Goal: Transaction & Acquisition: Purchase product/service

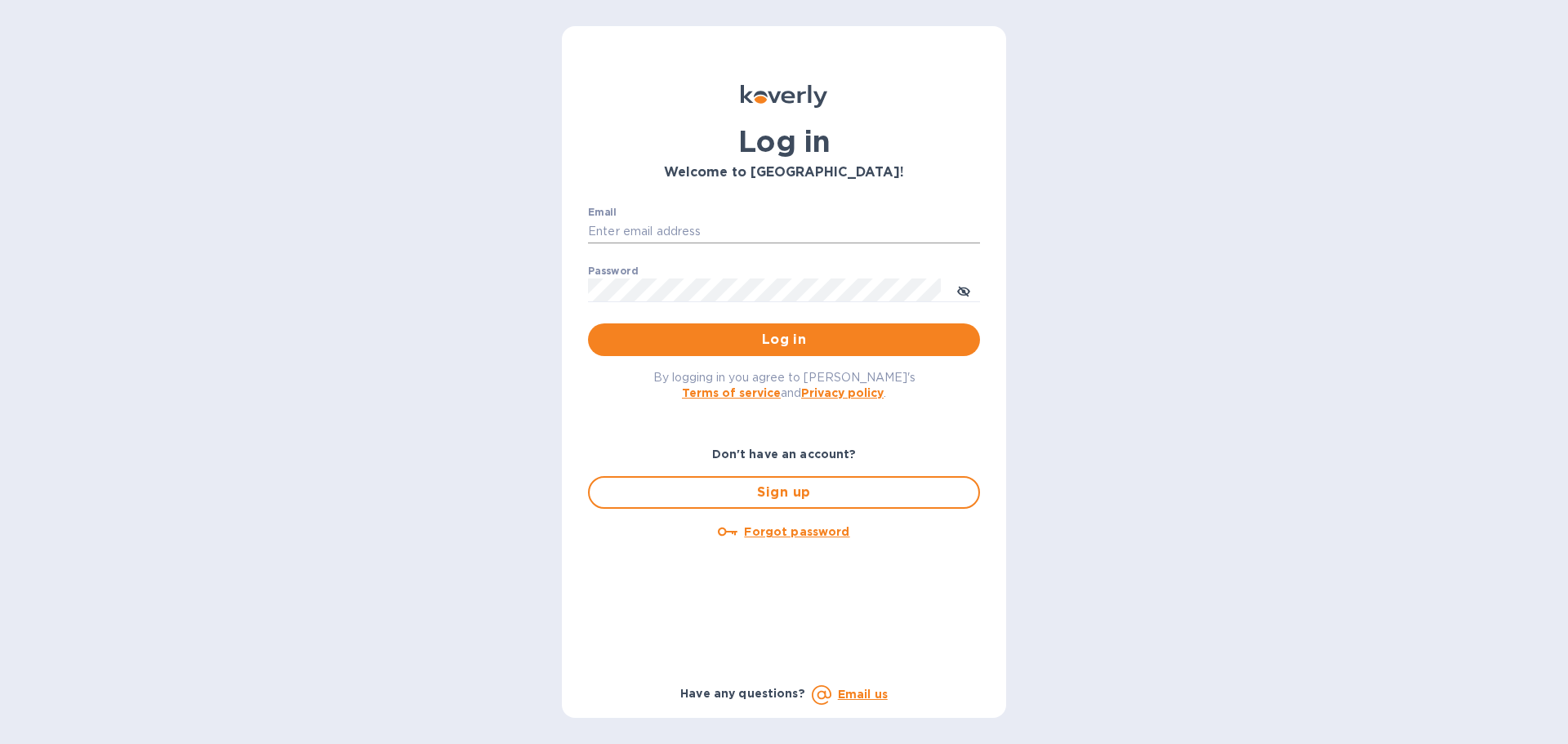
click at [611, 231] on input "Email" at bounding box center [783, 232] width 392 height 24
type input "[EMAIL_ADDRESS][DOMAIN_NAME]"
click at [719, 269] on div "Password ​" at bounding box center [783, 294] width 392 height 59
click at [588, 324] on button "Log in" at bounding box center [783, 340] width 392 height 33
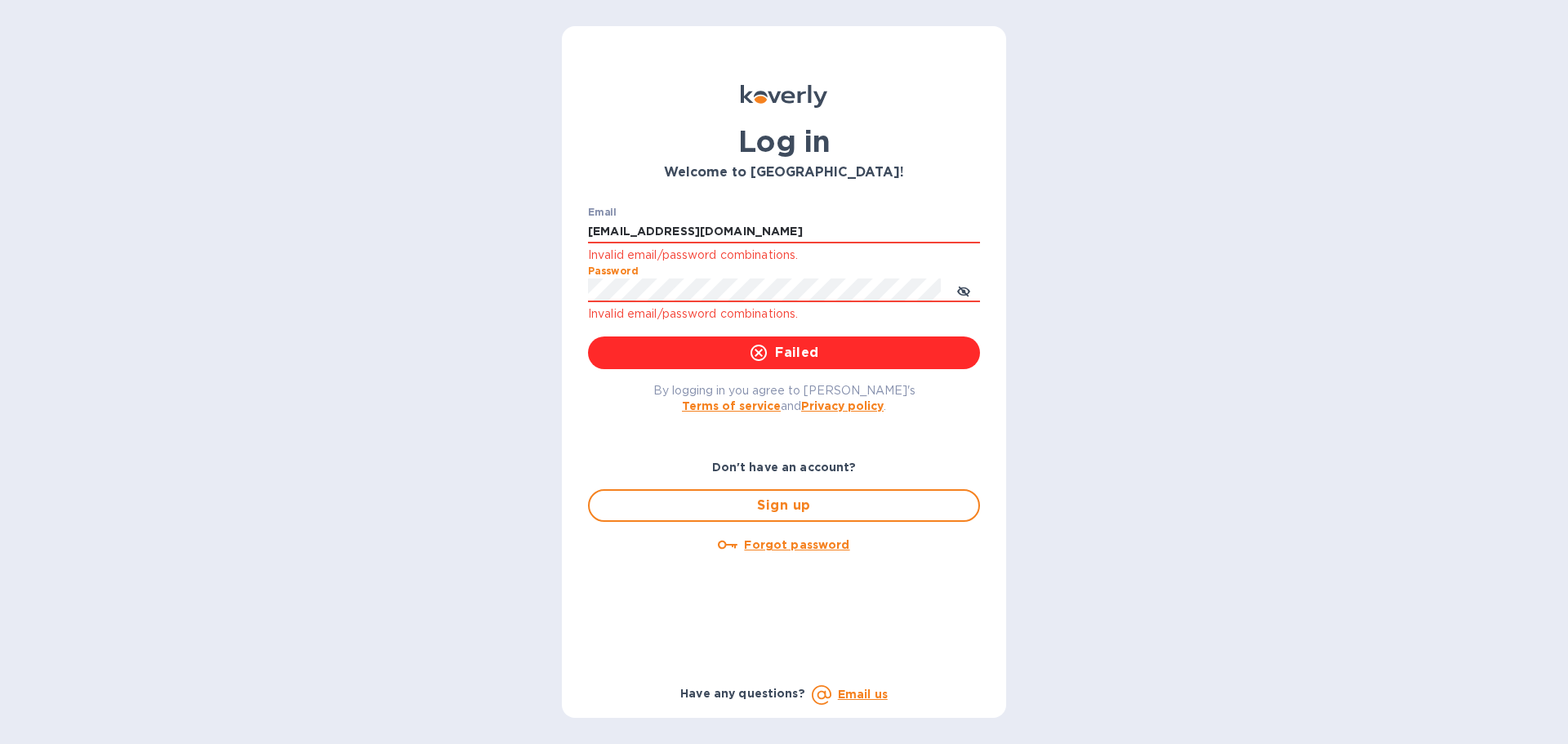
click at [462, 285] on div "Log in Welcome to Koverly! Email doctorkanthi@gmail.com Invalid email/password …" at bounding box center [784, 372] width 1568 height 744
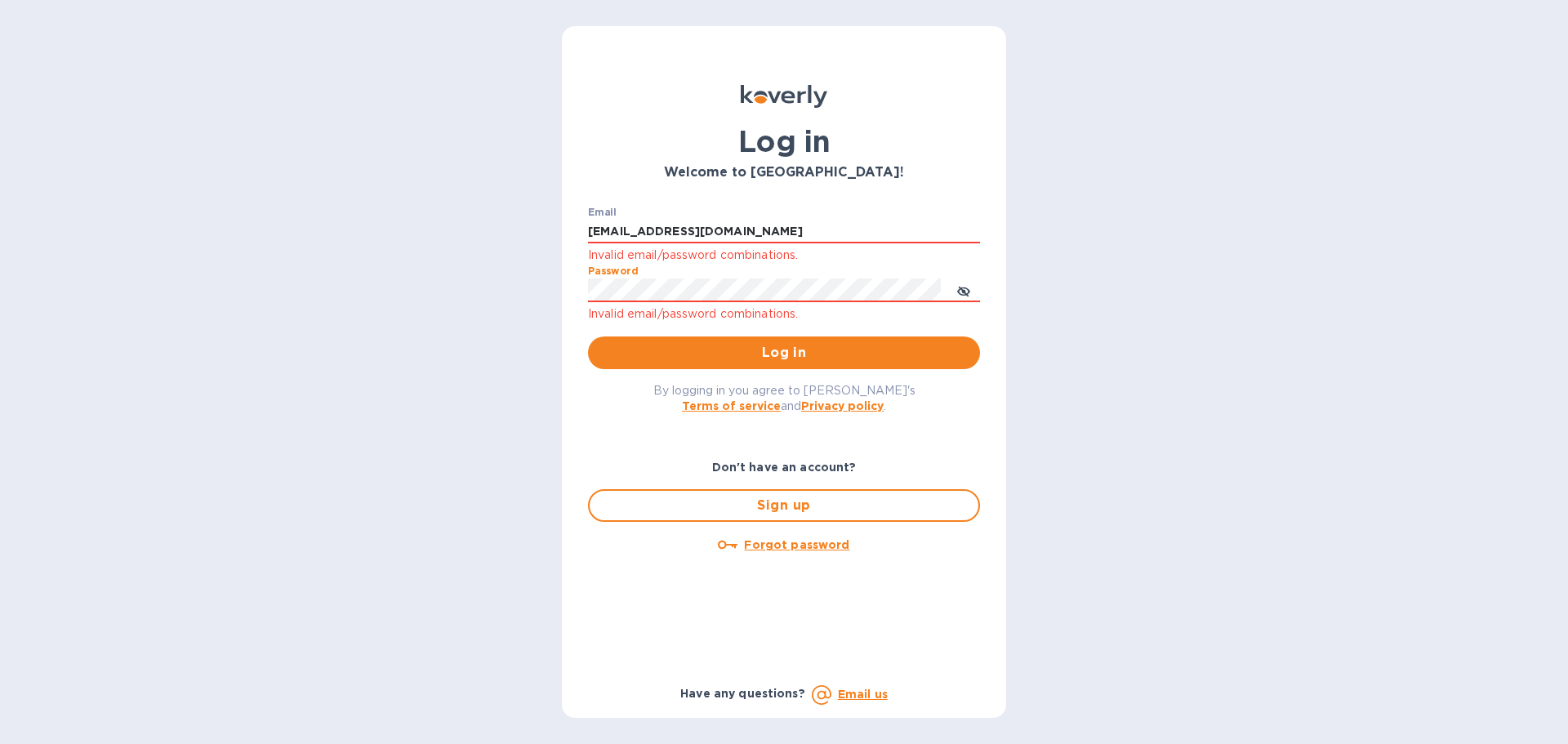
click at [588, 336] on button "Log in" at bounding box center [783, 352] width 392 height 33
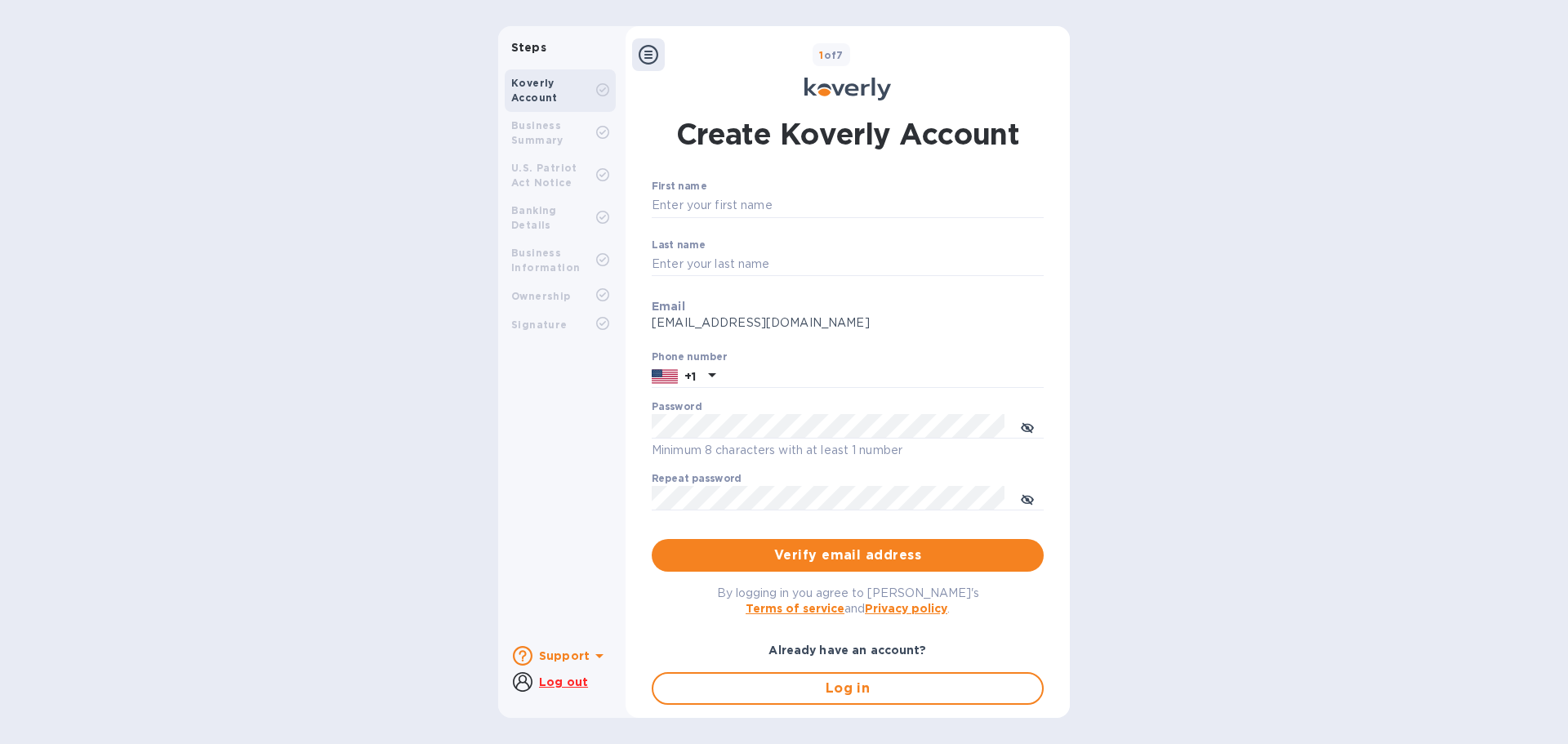
click at [545, 132] on div "Business Summary" at bounding box center [553, 133] width 85 height 29
click at [710, 203] on input "First name" at bounding box center [847, 206] width 392 height 24
type input "Kanthi"
click at [699, 263] on input "Last name" at bounding box center [847, 264] width 392 height 24
type input "[PERSON_NAME]"
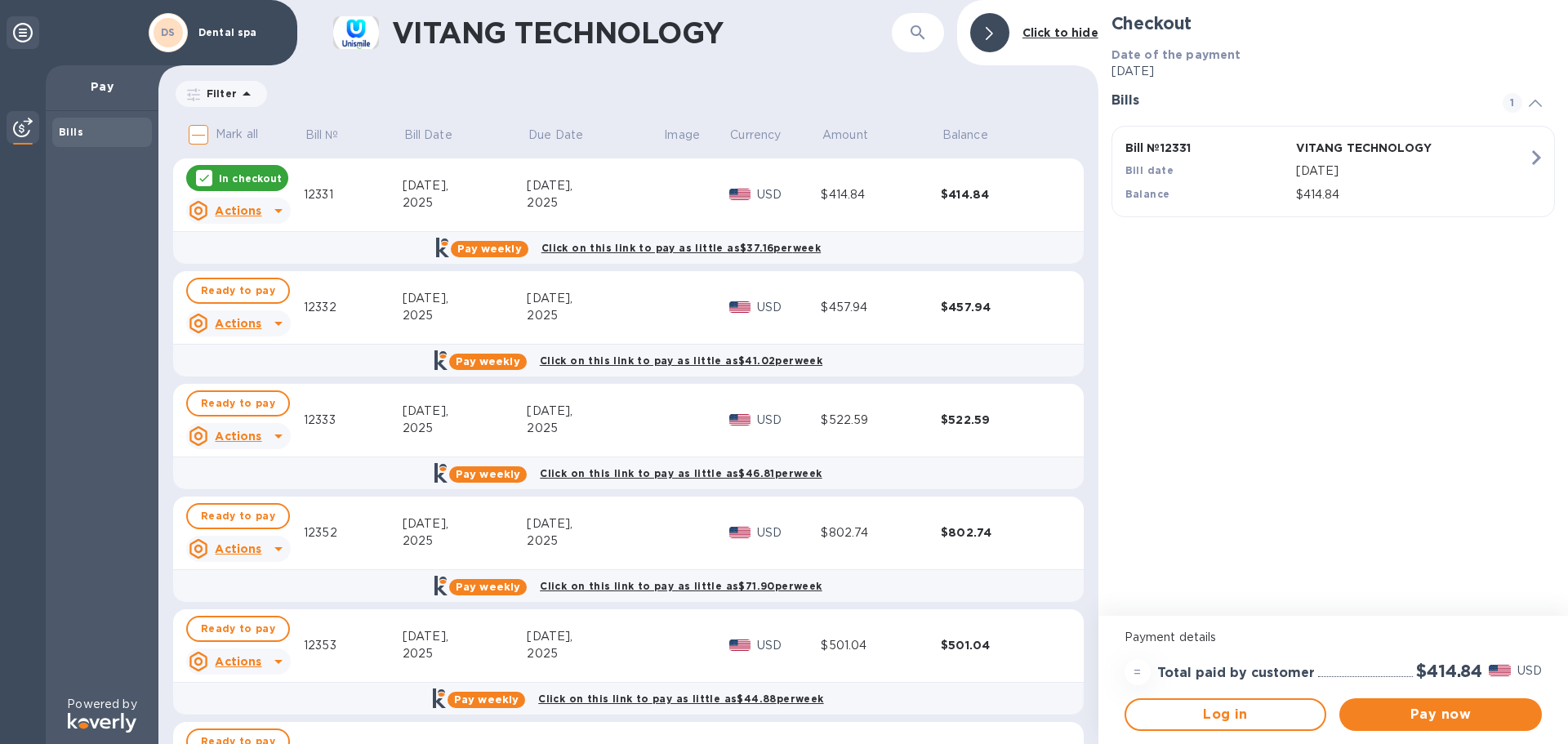
scroll to position [81, 0]
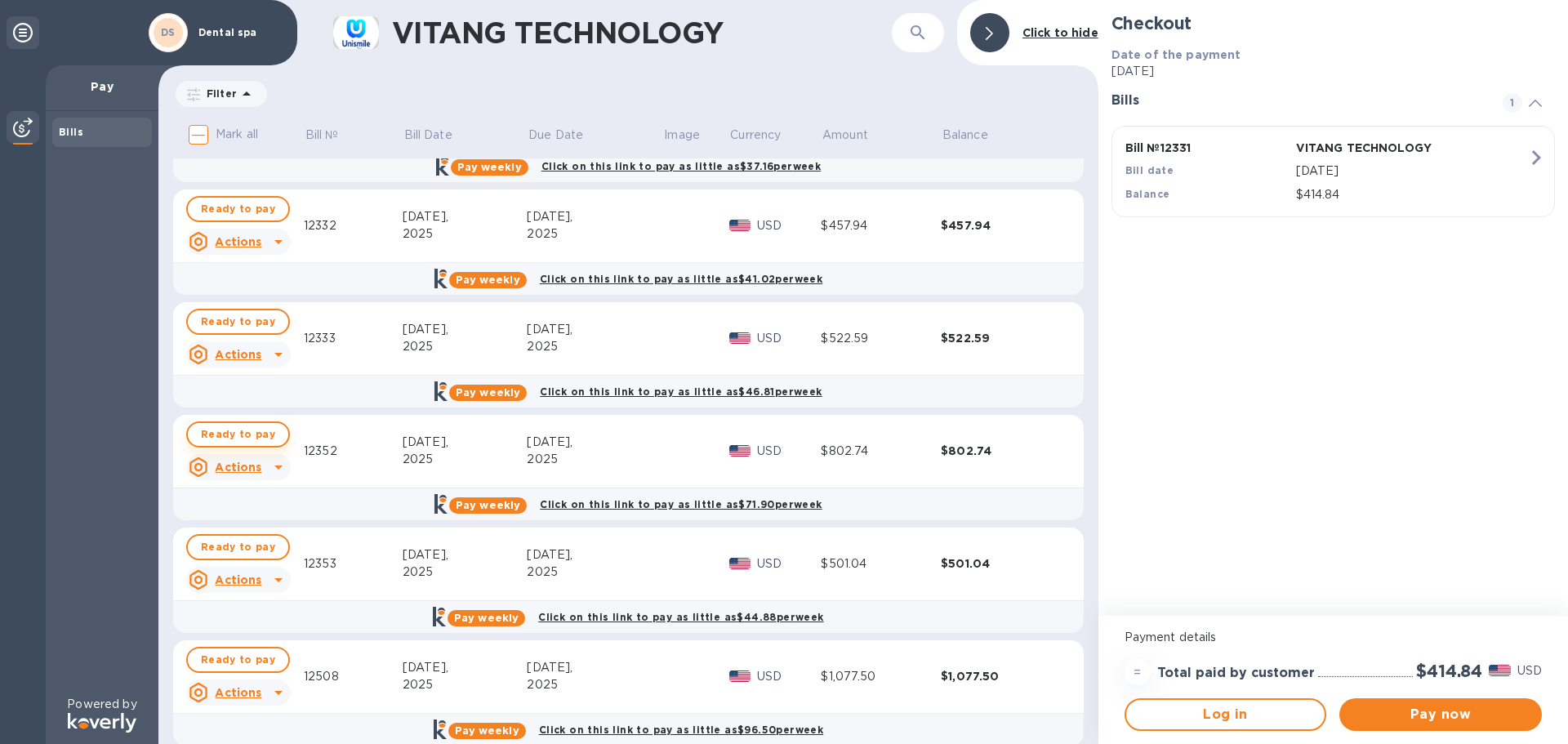
click at [257, 435] on span "Ready to pay" at bounding box center [238, 434] width 75 height 19
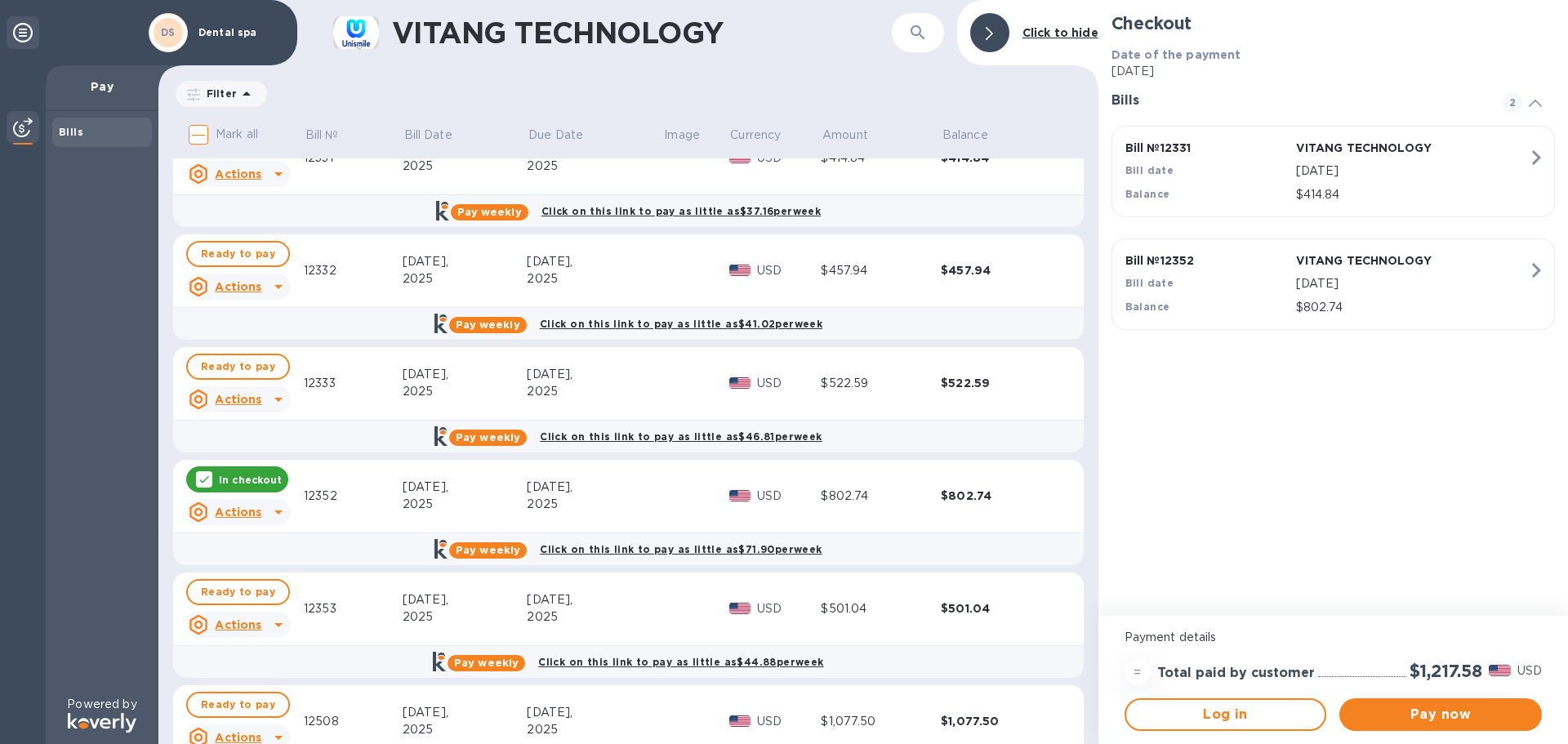
scroll to position [0, 0]
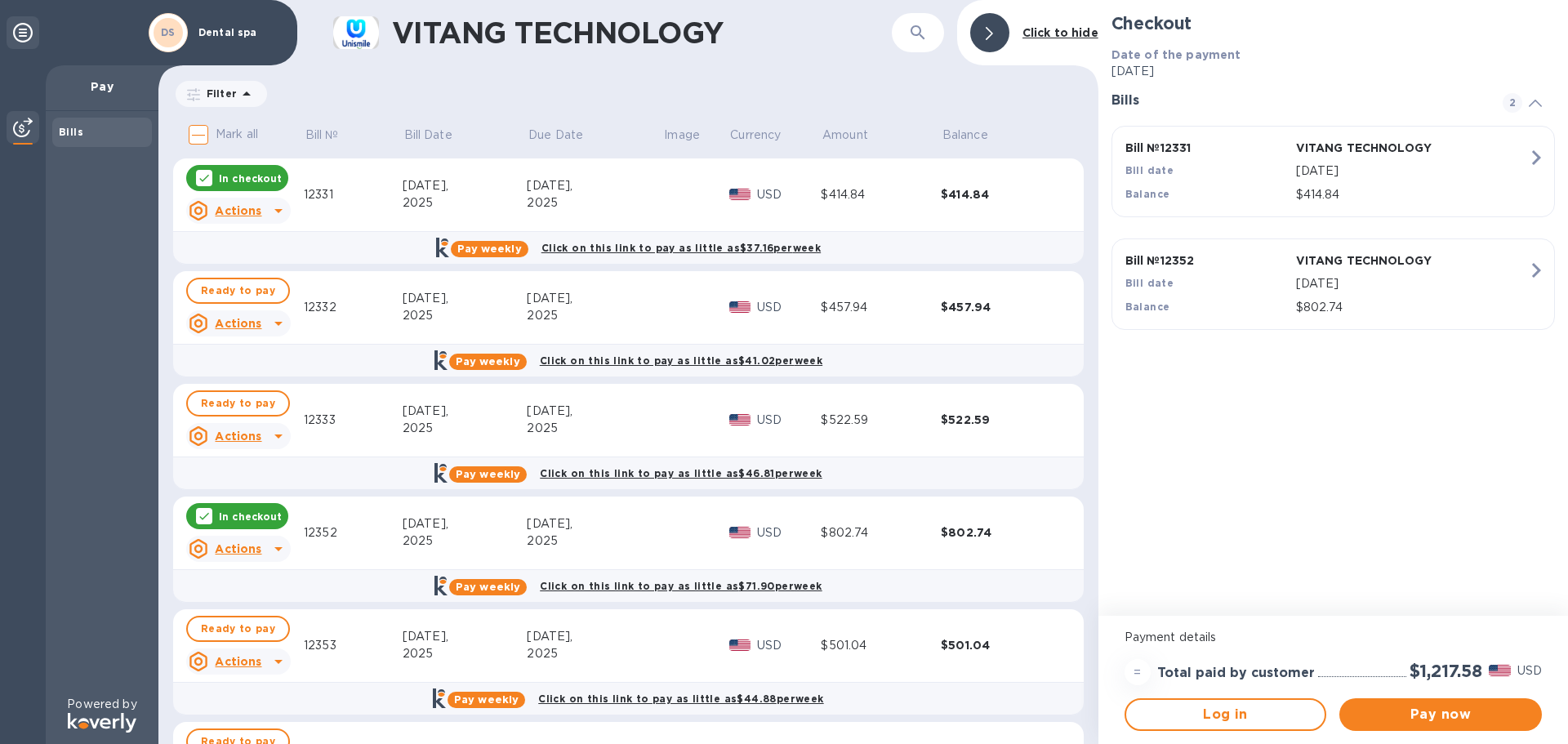
click at [226, 181] on p "In checkout" at bounding box center [250, 178] width 63 height 14
click at [1476, 715] on span "Pay now" at bounding box center [1441, 714] width 176 height 19
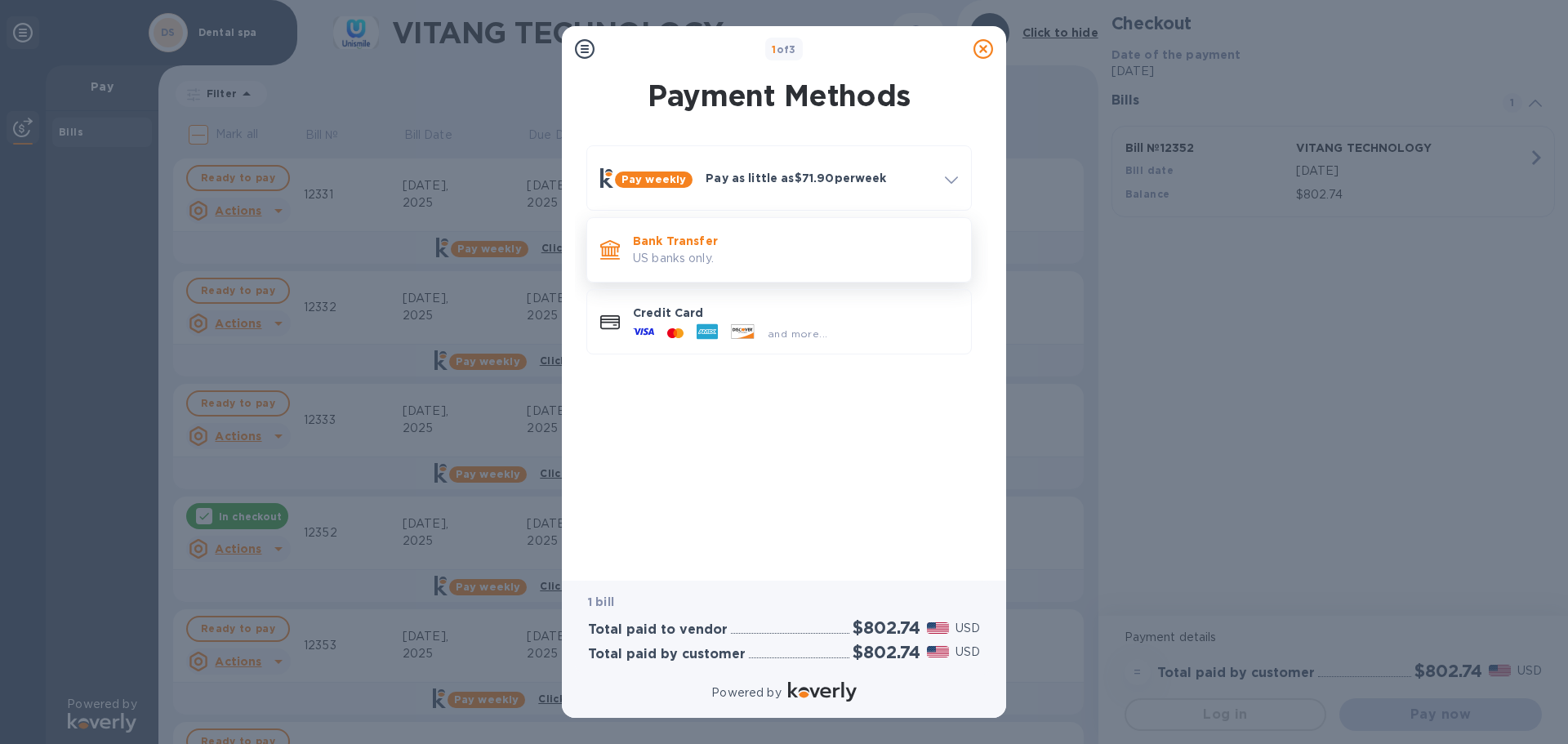
click at [667, 260] on p "US banks only." at bounding box center [796, 258] width 325 height 17
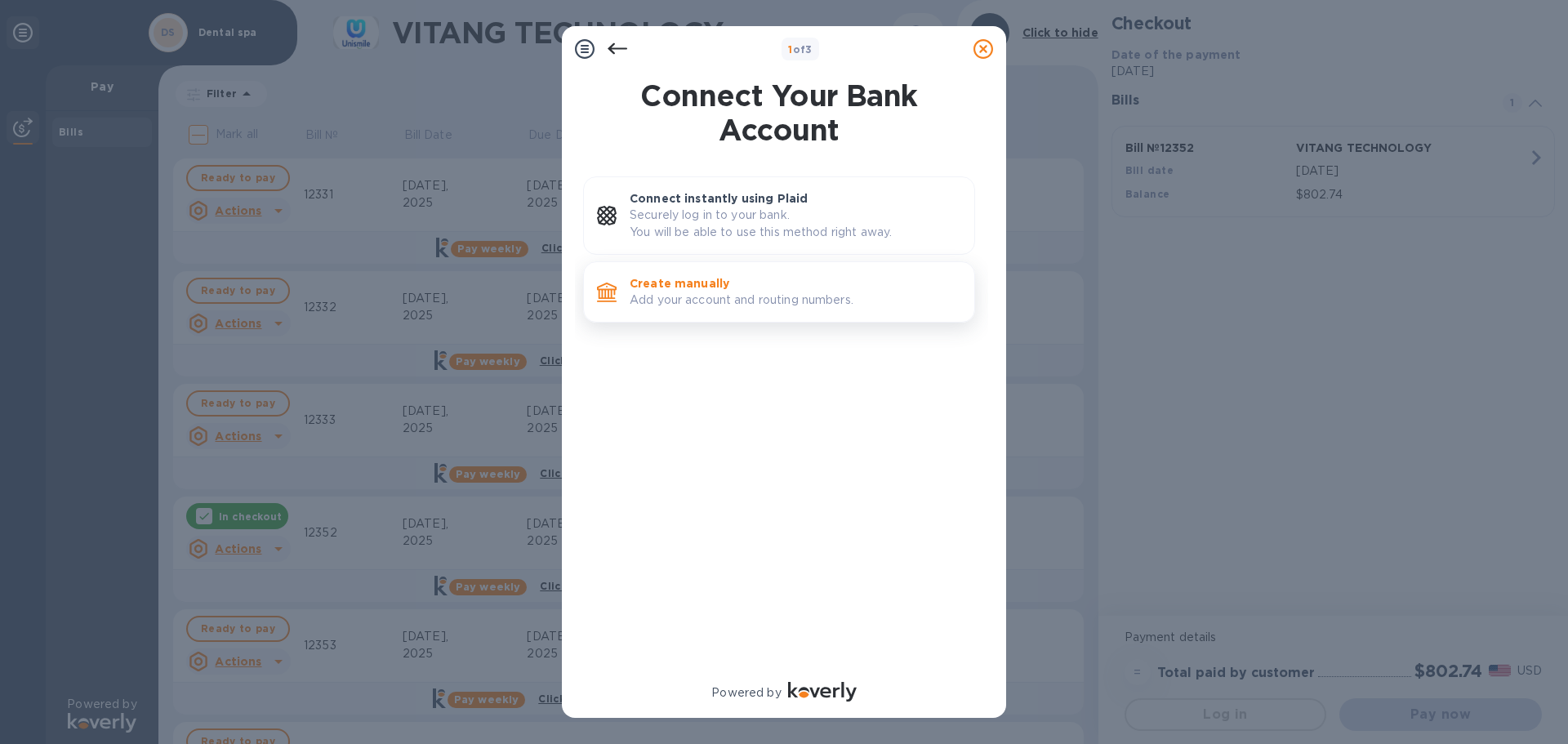
click at [672, 296] on p "Add your account and routing numbers." at bounding box center [795, 300] width 331 height 17
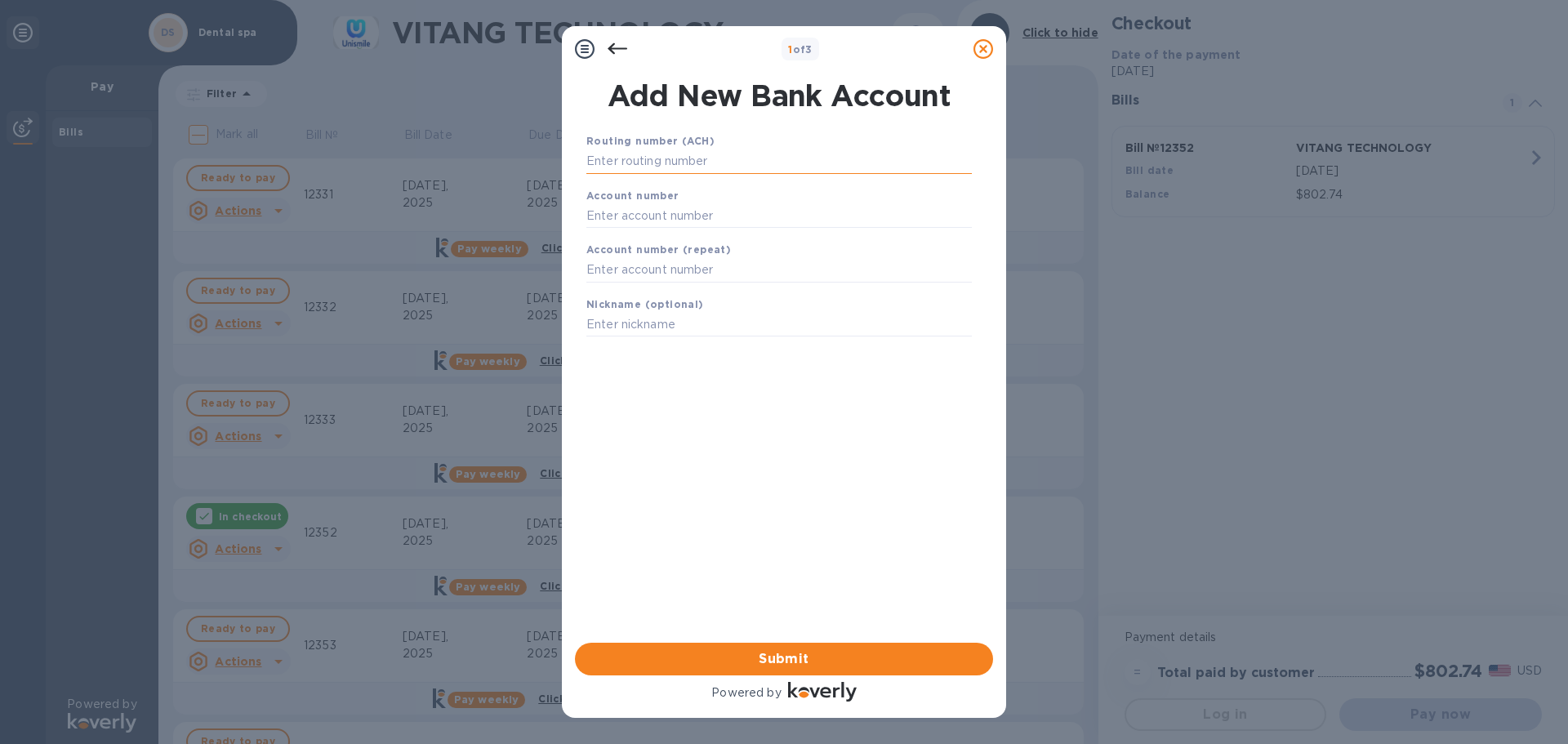
click at [656, 162] on input "text" at bounding box center [779, 161] width 386 height 24
paste input "322271627"
type input "322271627"
click at [656, 209] on input "text" at bounding box center [779, 215] width 386 height 24
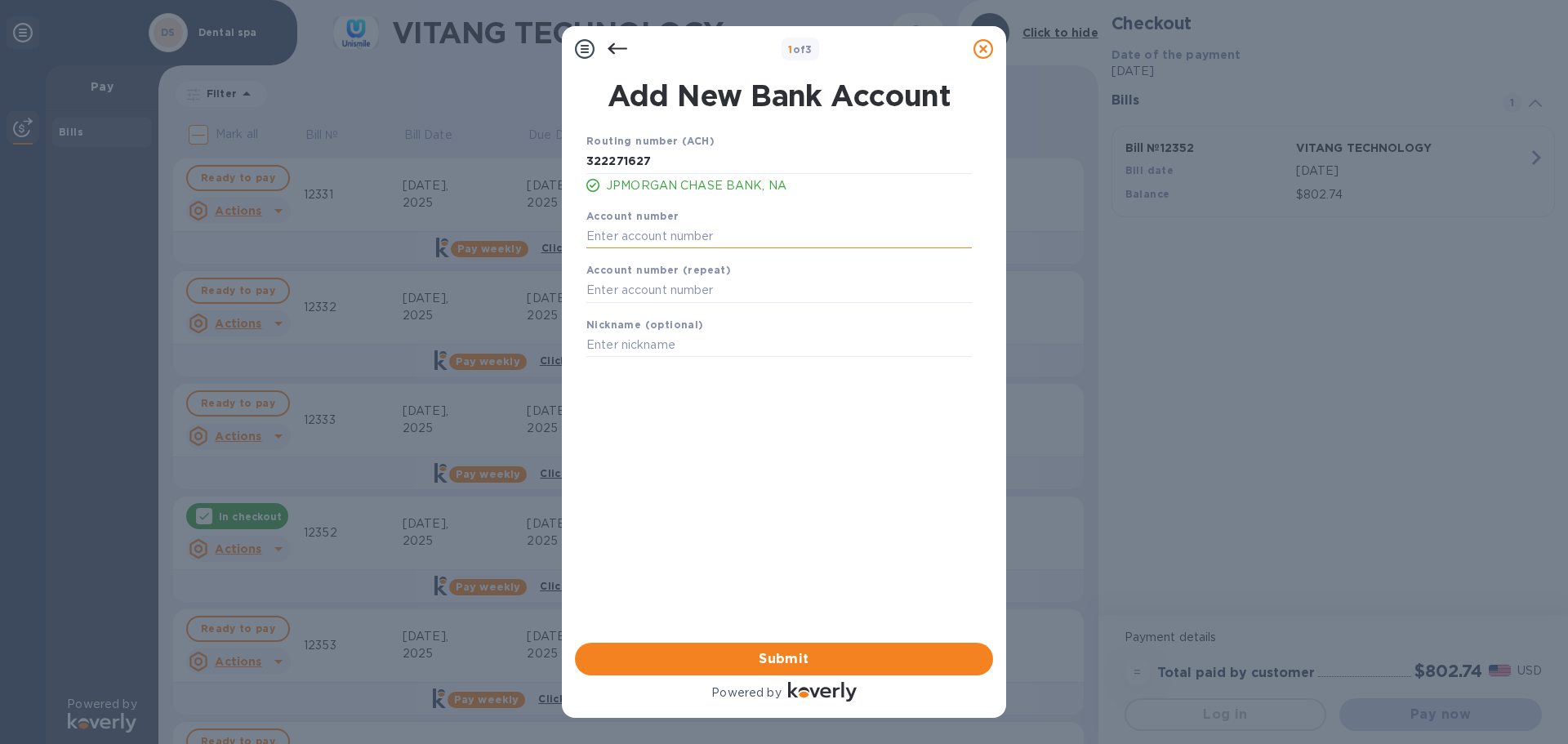
paste input "659961705"
type input "659961705"
click at [671, 275] on b "Account number (repeat)" at bounding box center [658, 270] width 144 height 13
click at [671, 290] on input "text" at bounding box center [779, 290] width 386 height 24
paste input "659961705"
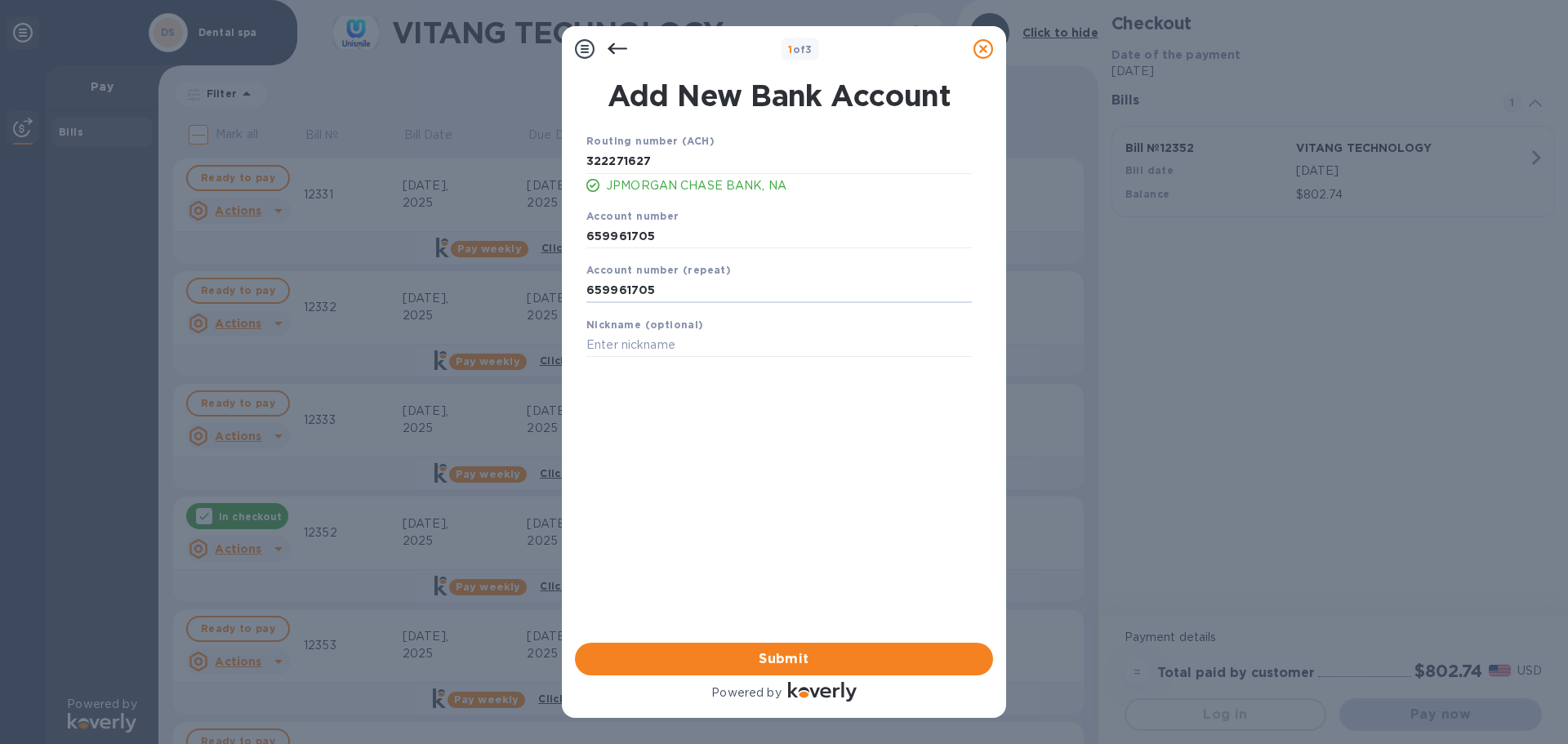
type input "659961705"
click at [645, 330] on b "Nickname (optional)" at bounding box center [645, 325] width 117 height 13
click at [636, 354] on input "text" at bounding box center [779, 345] width 386 height 24
type input "1705"
click at [744, 660] on span "Submit" at bounding box center [783, 658] width 392 height 19
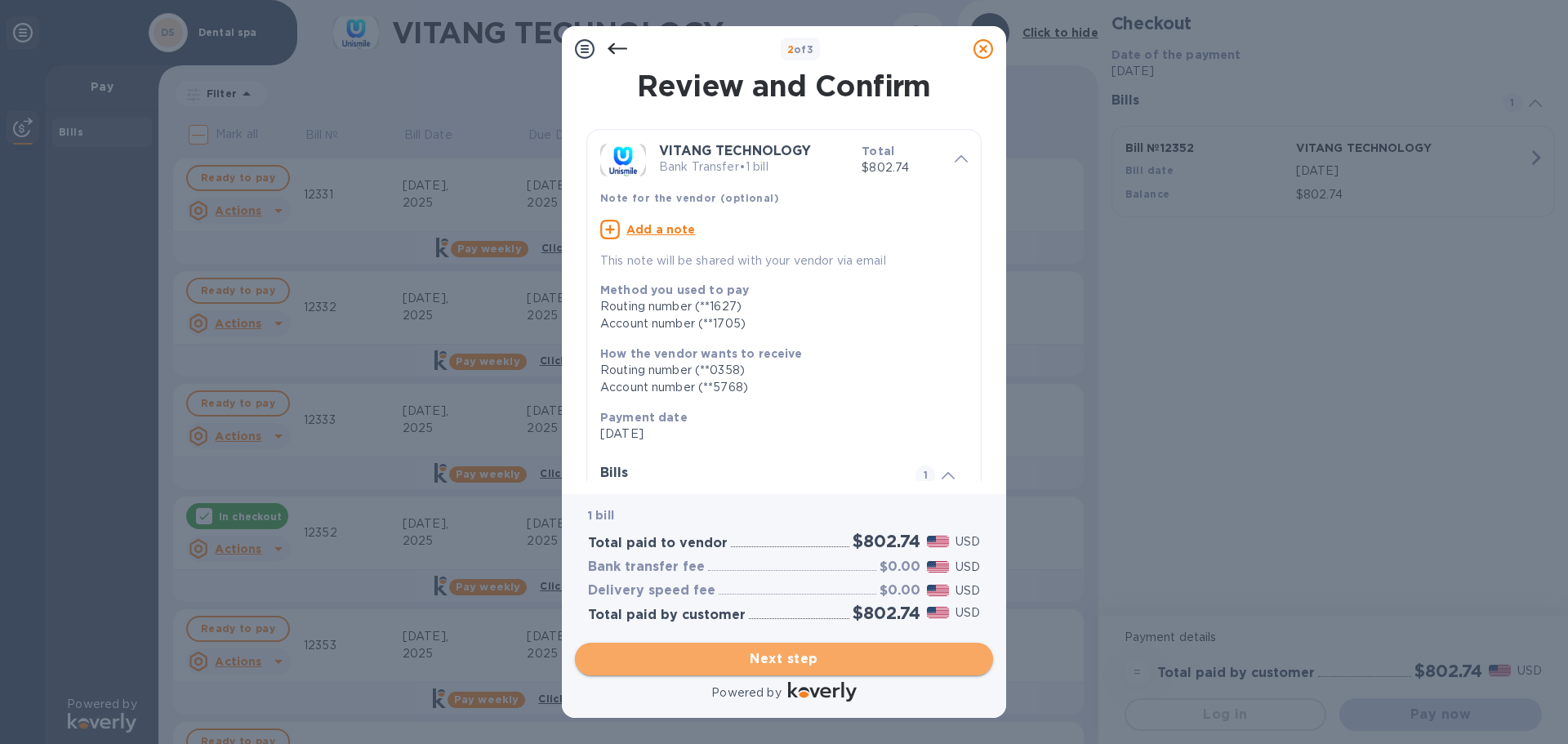
click at [744, 660] on span "Next step" at bounding box center [783, 658] width 392 height 19
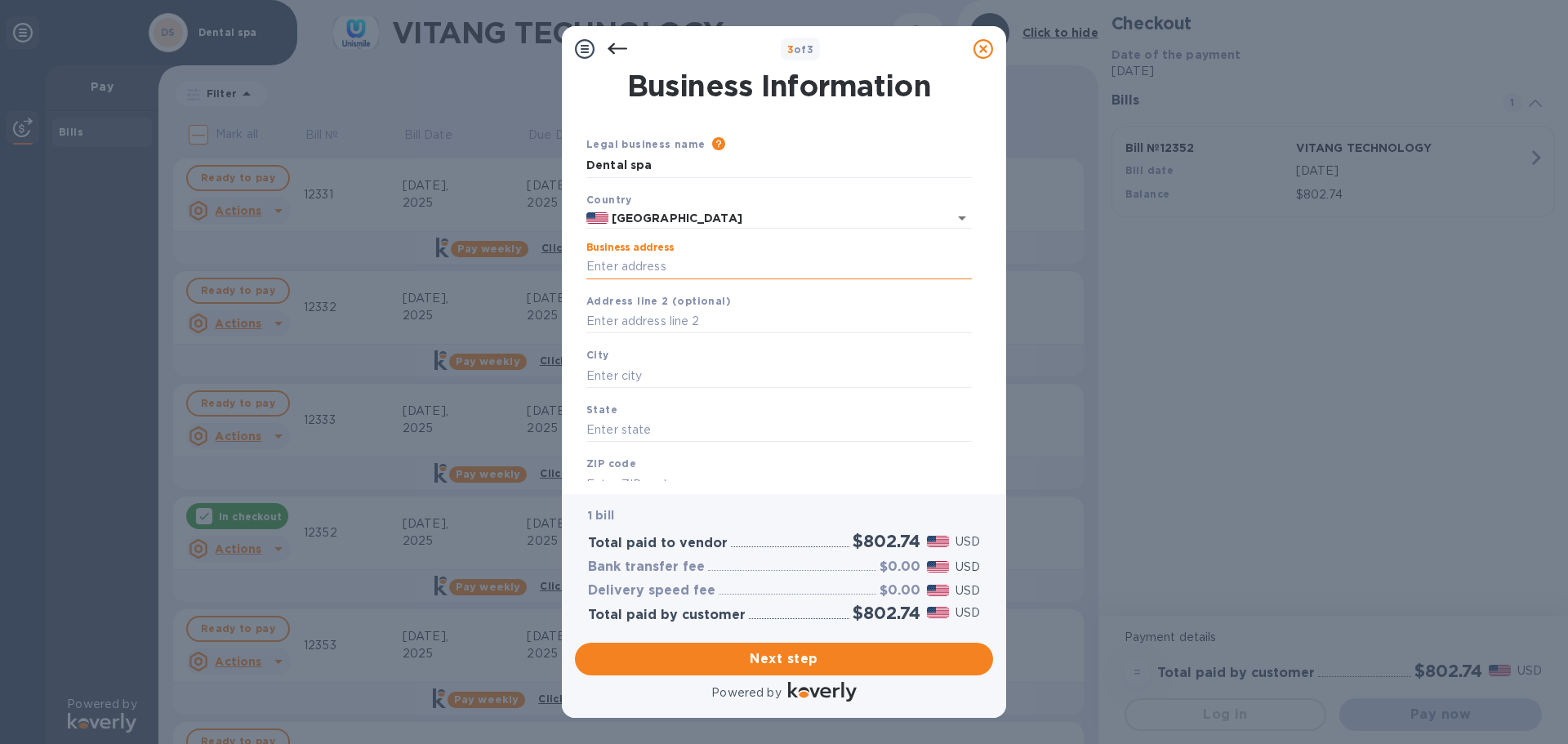
click at [692, 261] on input "Business address" at bounding box center [779, 267] width 386 height 24
type input "[STREET_ADDRESS]"
click at [694, 299] on b "Address line 2 (optional)" at bounding box center [658, 301] width 144 height 13
click at [694, 310] on input "text" at bounding box center [779, 321] width 386 height 24
click at [692, 323] on input "text" at bounding box center [779, 321] width 386 height 24
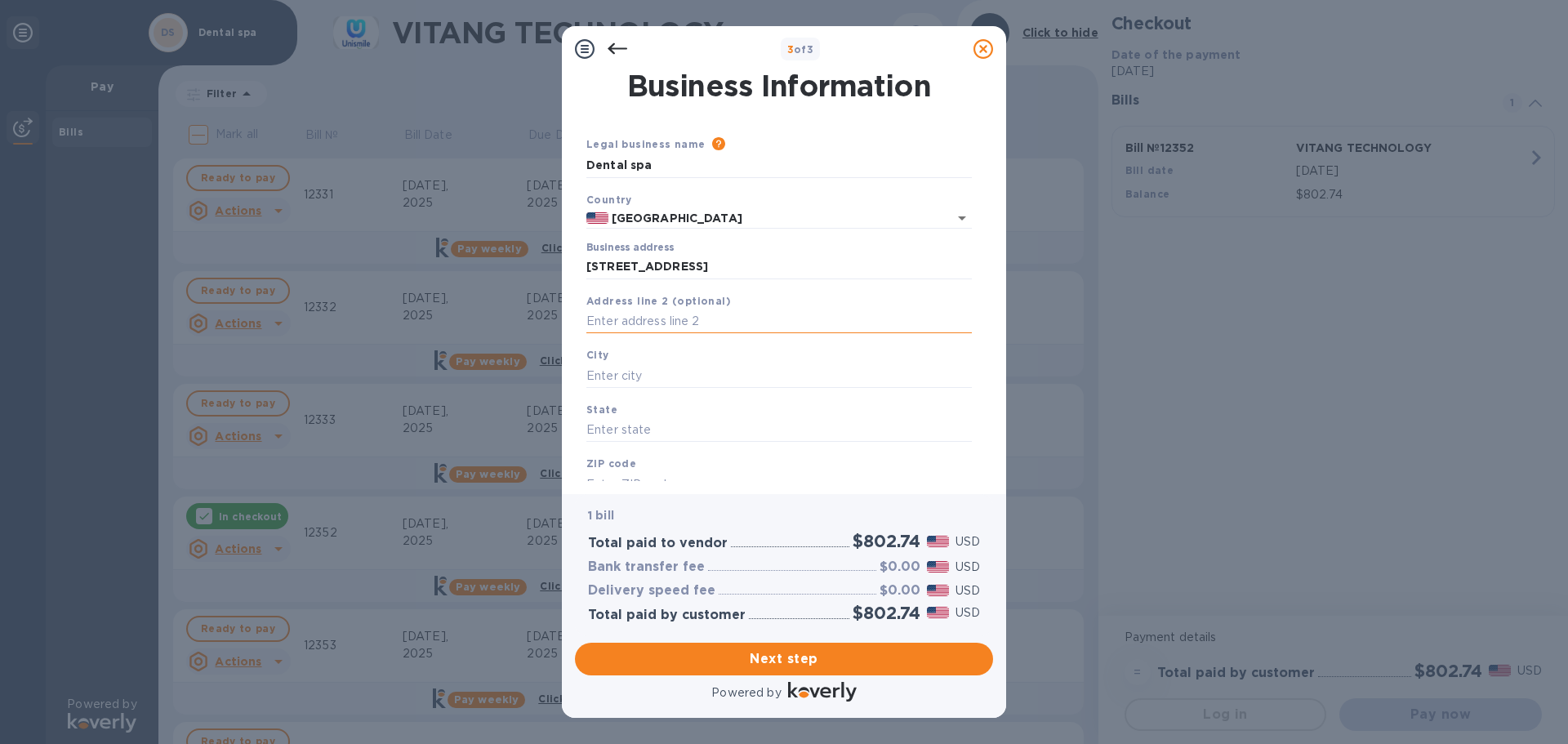
click at [692, 323] on input "text" at bounding box center [779, 321] width 386 height 24
type input "suite E"
click at [697, 368] on input "text" at bounding box center [779, 375] width 386 height 24
click at [698, 377] on input "text" at bounding box center [779, 375] width 386 height 24
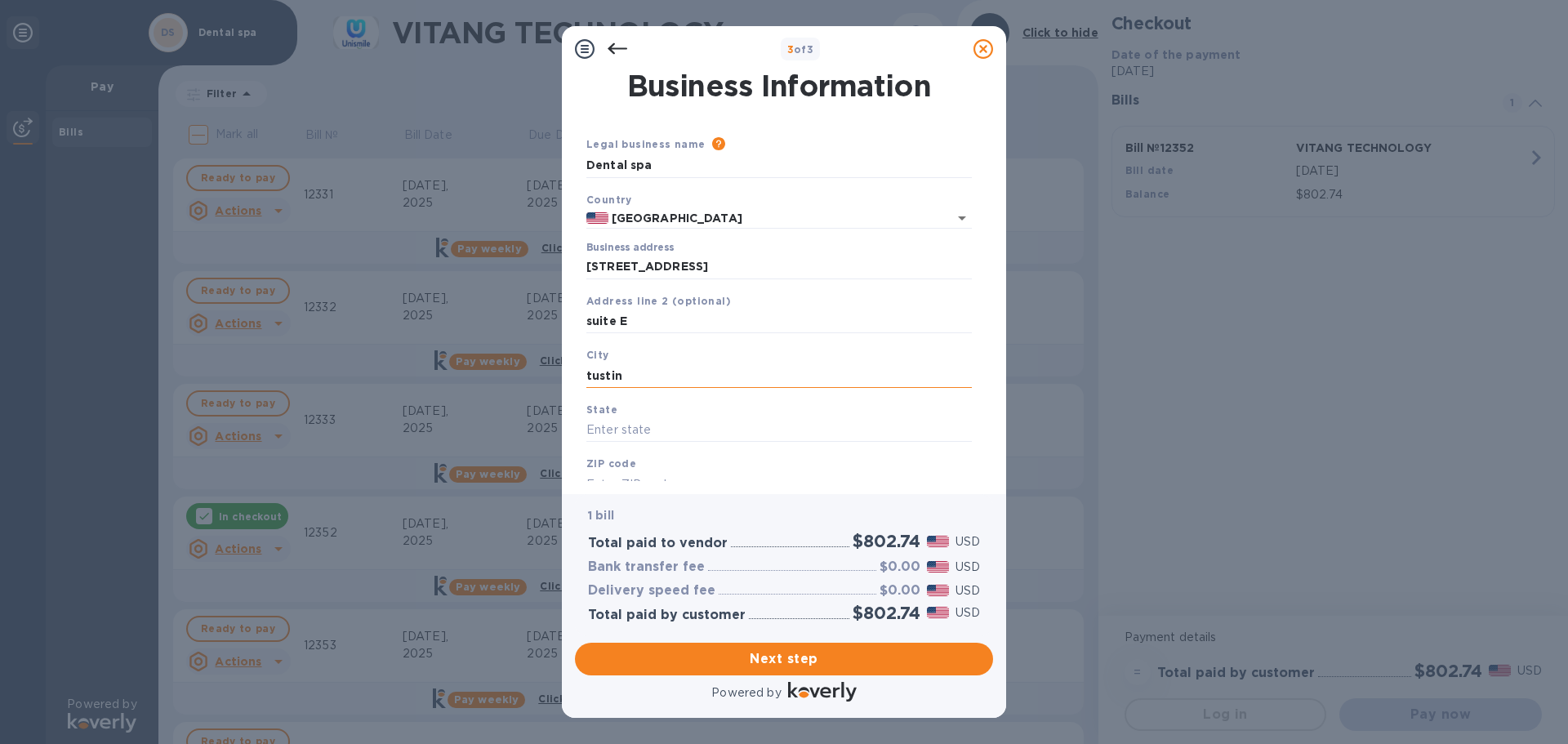
type input "tustin"
type input "ca"
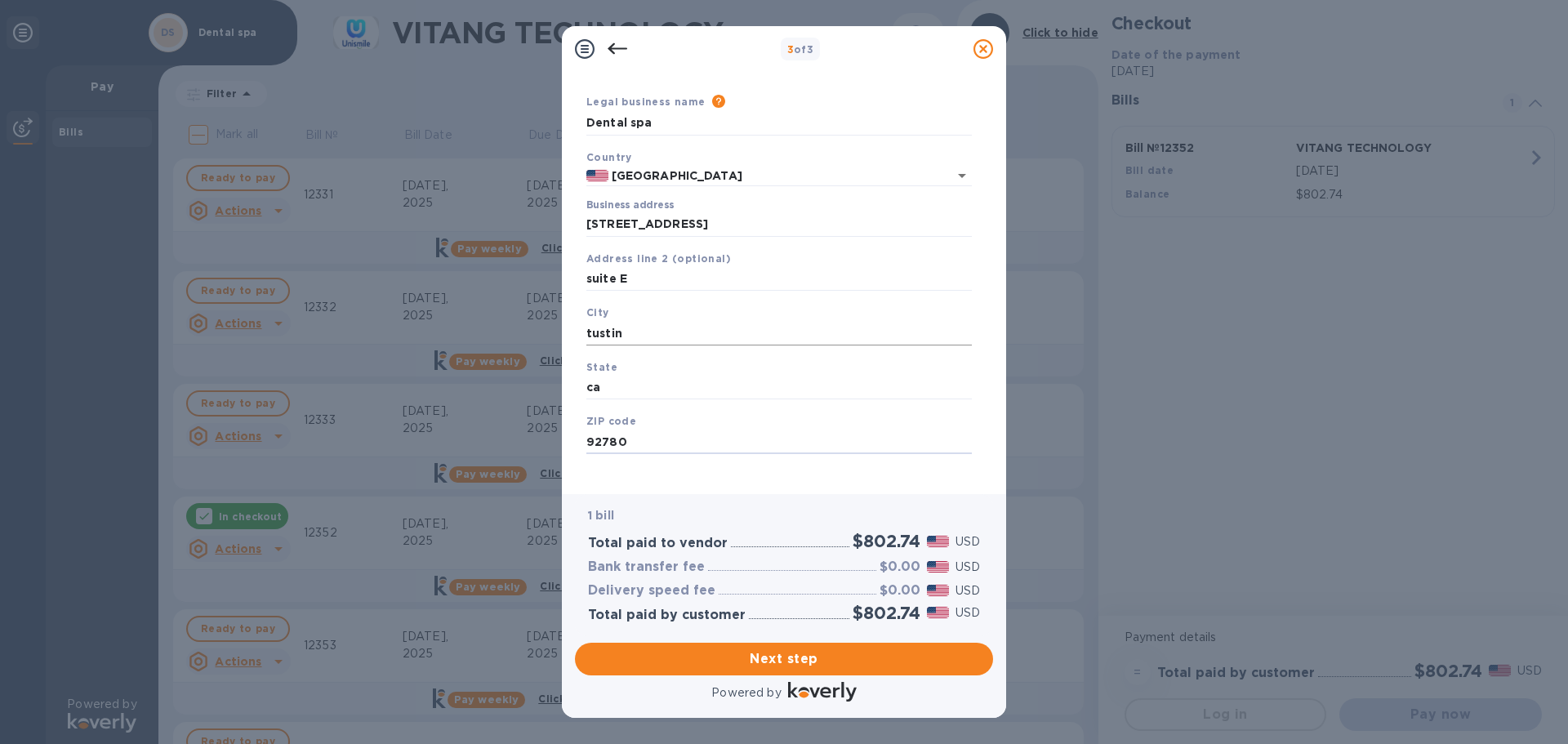
scroll to position [55, 0]
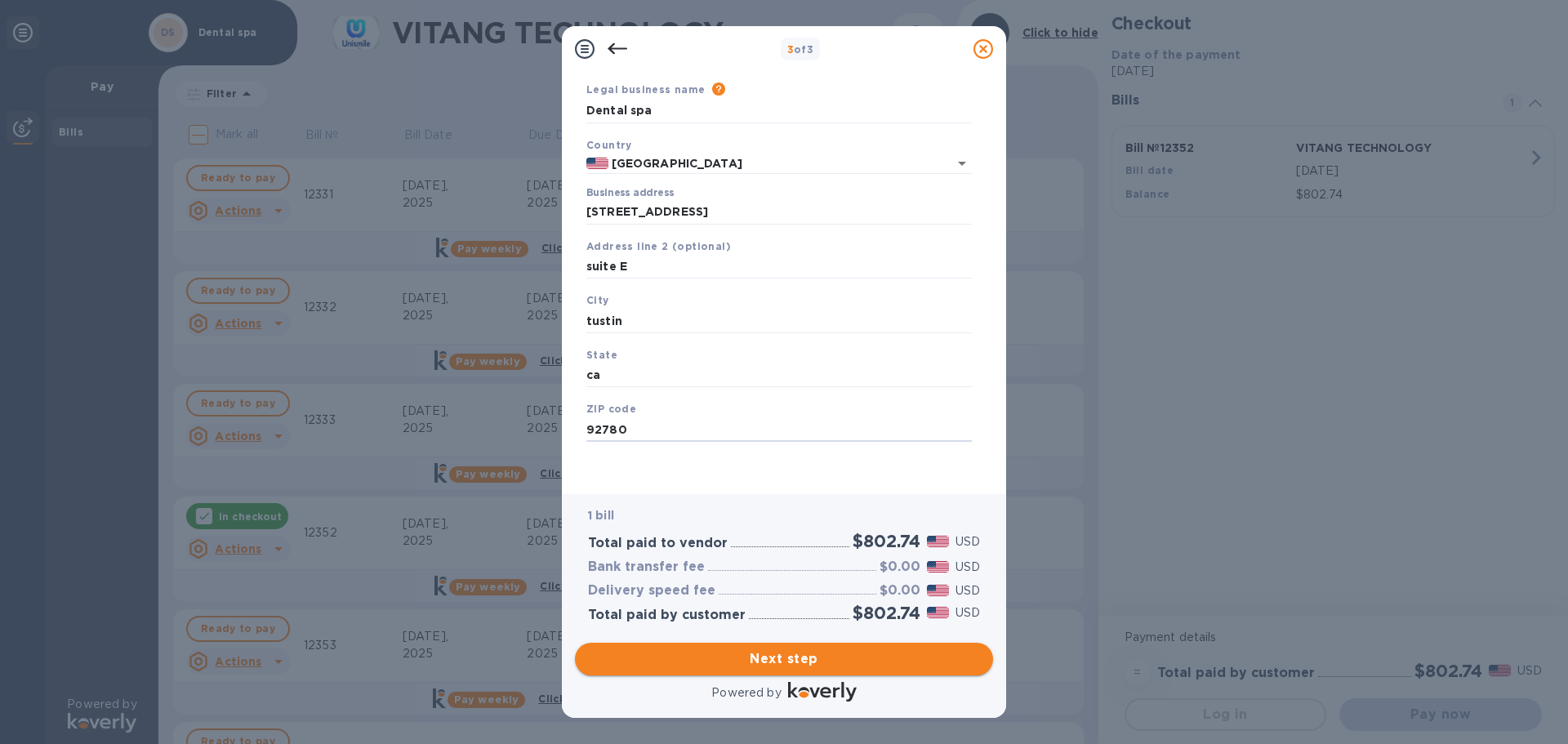
type input "92780"
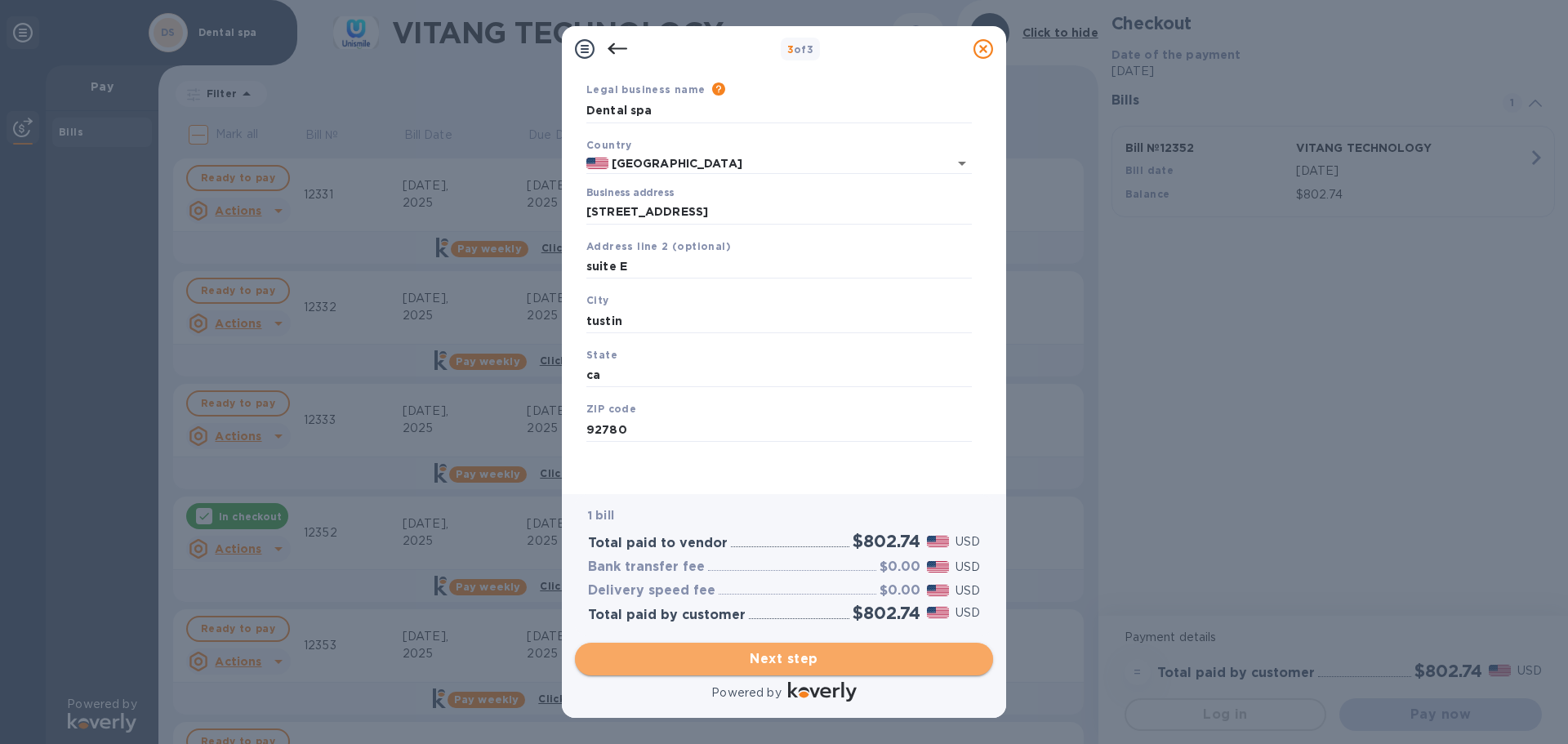
click at [752, 654] on span "Next step" at bounding box center [783, 658] width 392 height 19
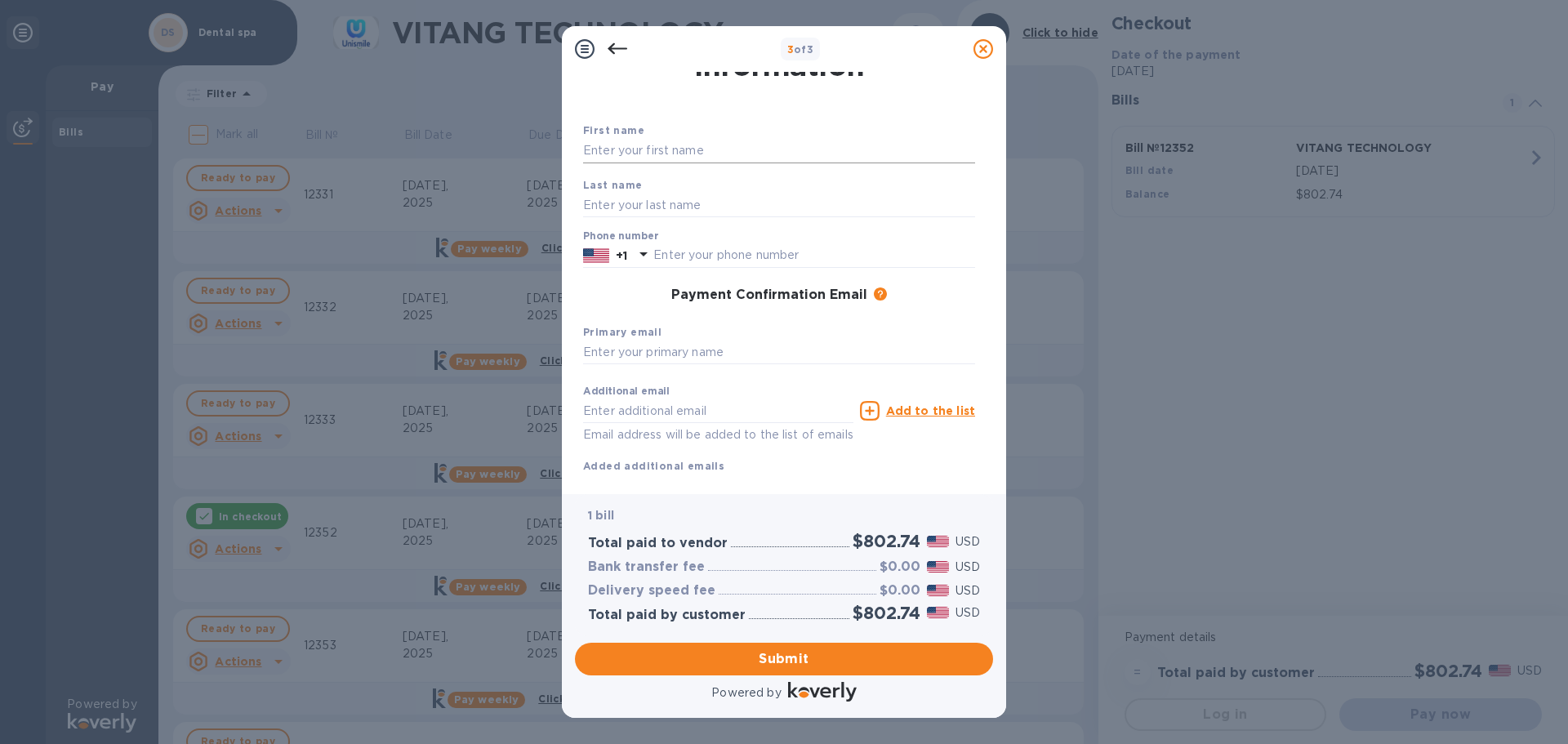
click at [797, 163] on input "text" at bounding box center [778, 151] width 392 height 24
type input "Kanthi"
type input "[PERSON_NAME]"
type input "7143710776"
type input "[EMAIL_ADDRESS][DOMAIN_NAME]"
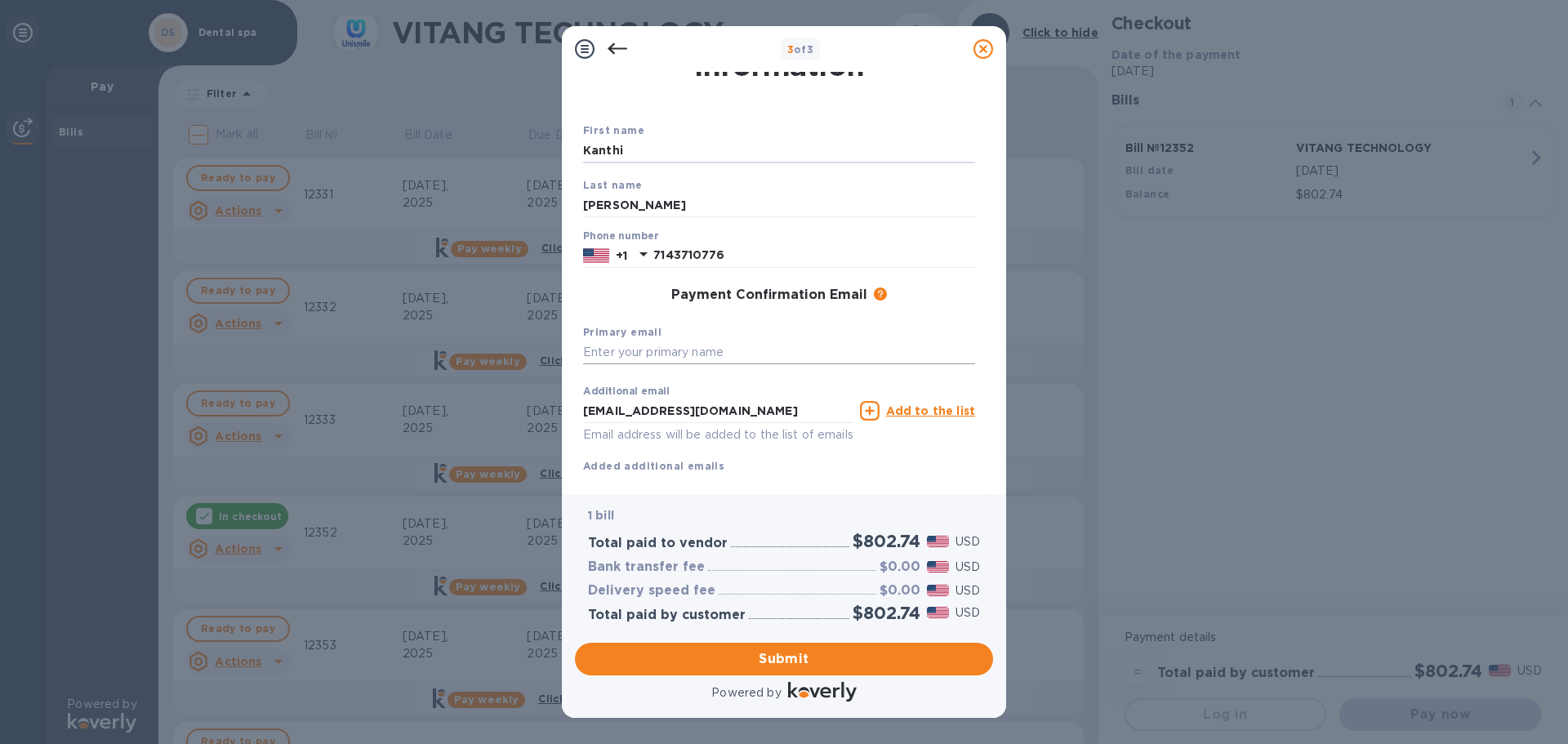
click at [639, 356] on input "text" at bounding box center [778, 352] width 392 height 24
click at [735, 667] on span "Submit" at bounding box center [783, 658] width 392 height 19
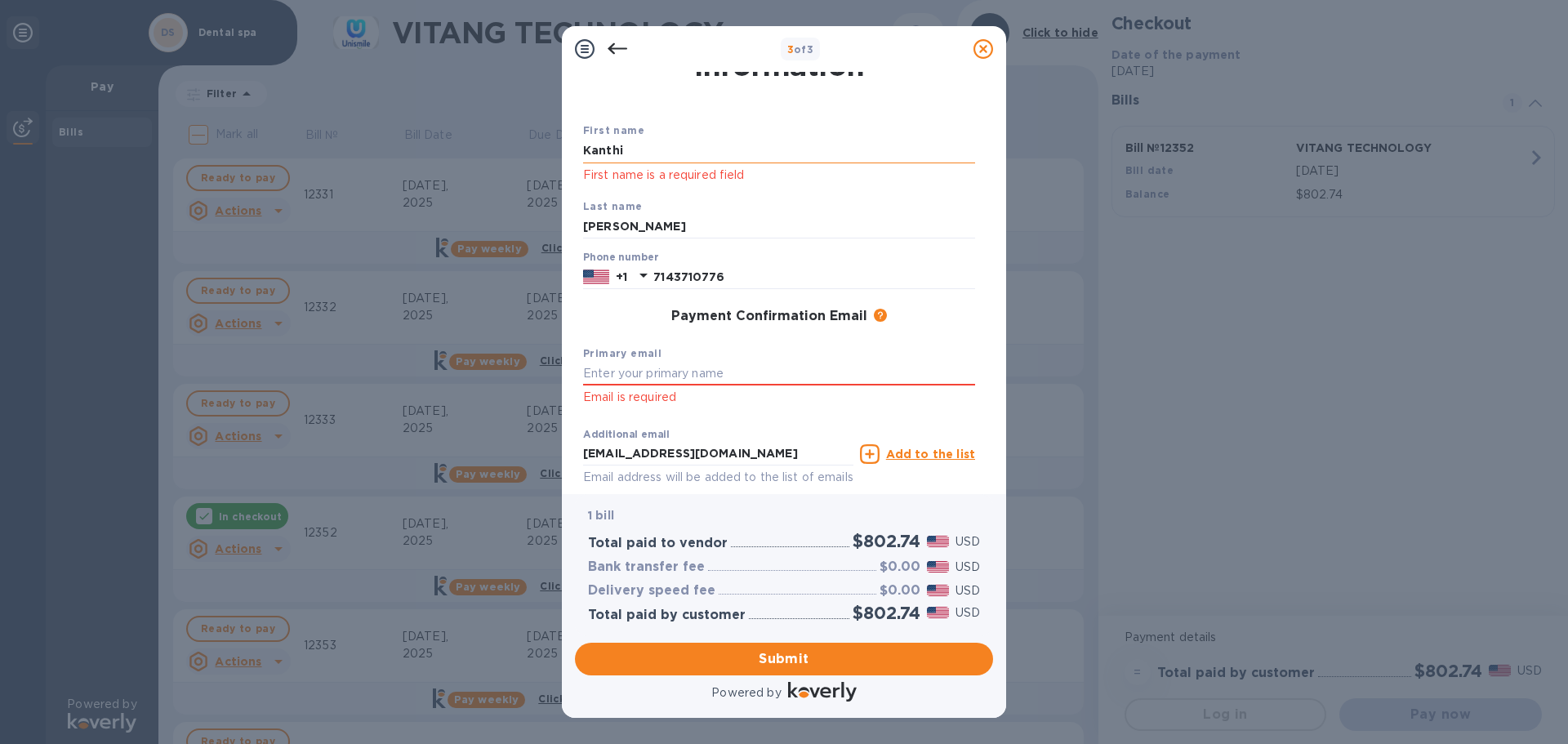
click at [646, 146] on input "Kanthi" at bounding box center [778, 151] width 392 height 24
drag, startPoint x: 646, startPoint y: 146, endPoint x: 368, endPoint y: 143, distance: 278.0
click at [369, 143] on div "3 of 3 Payment Contact Information First name [PERSON_NAME] First name is a req…" at bounding box center [784, 372] width 1568 height 744
type input "Kanthi"
click at [712, 655] on span "Submit" at bounding box center [783, 658] width 392 height 19
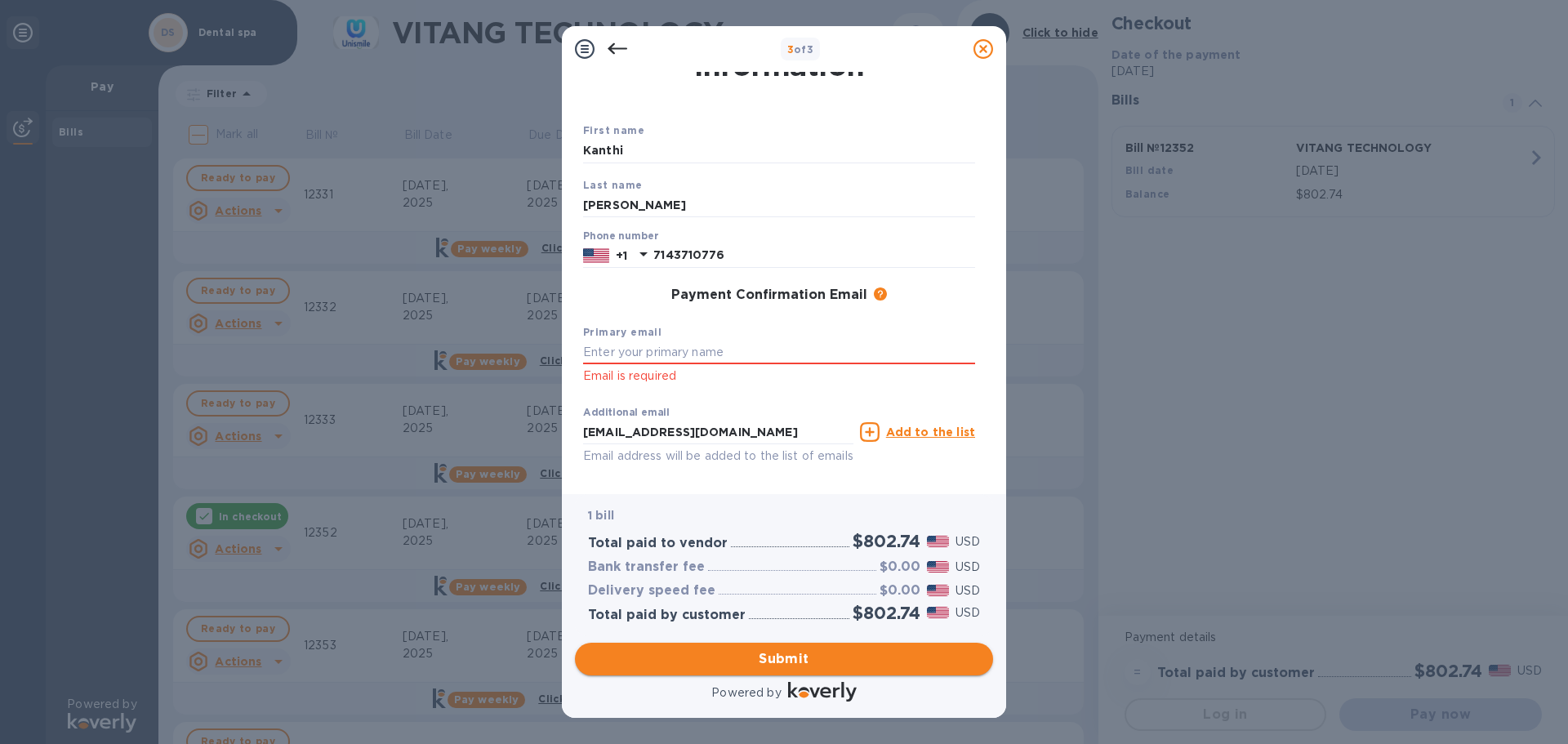
click at [712, 655] on span "Submit" at bounding box center [783, 658] width 392 height 19
click at [672, 360] on input "text" at bounding box center [778, 352] width 392 height 24
type input "[EMAIL_ADDRESS][DOMAIN_NAME]"
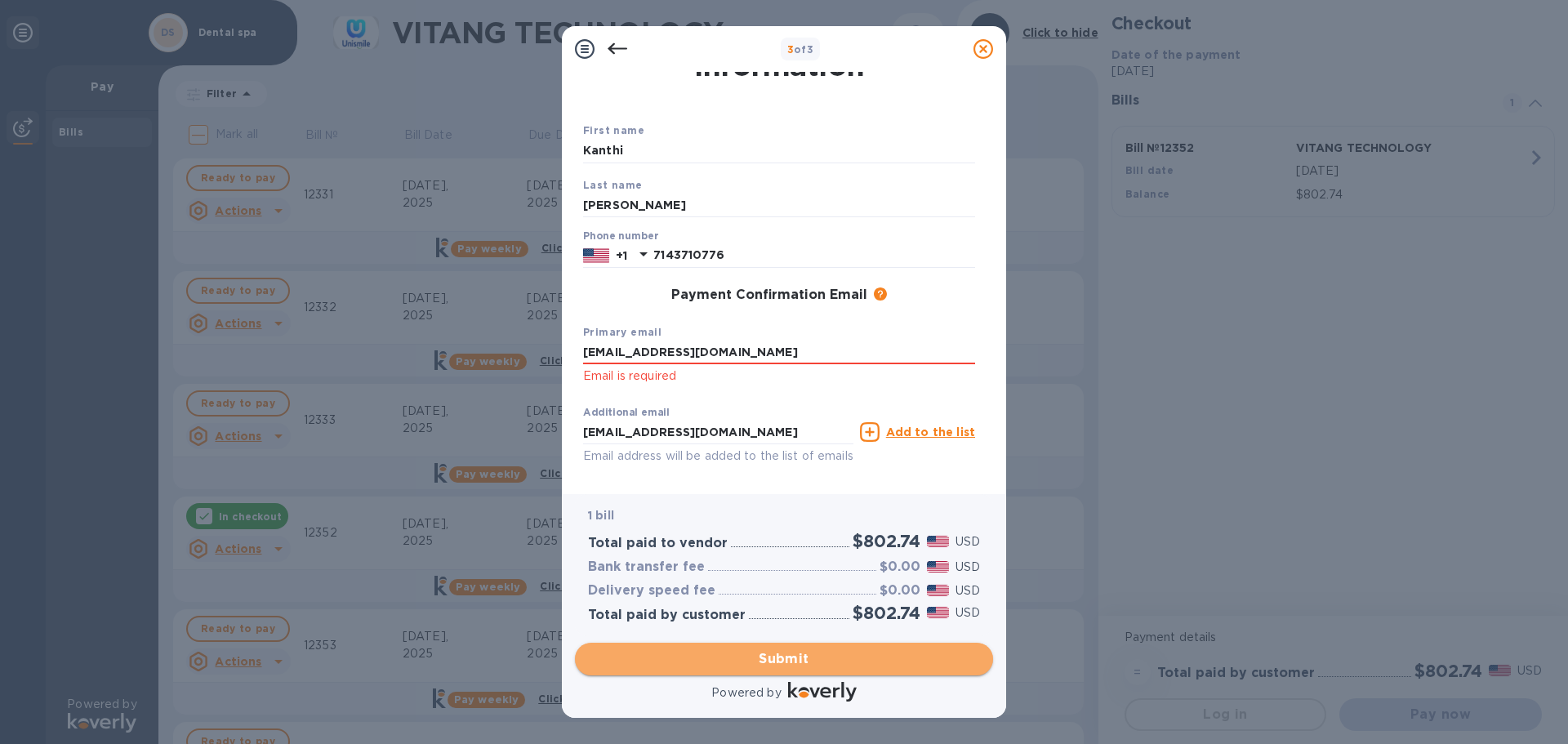
click at [830, 652] on span "Submit" at bounding box center [783, 658] width 392 height 19
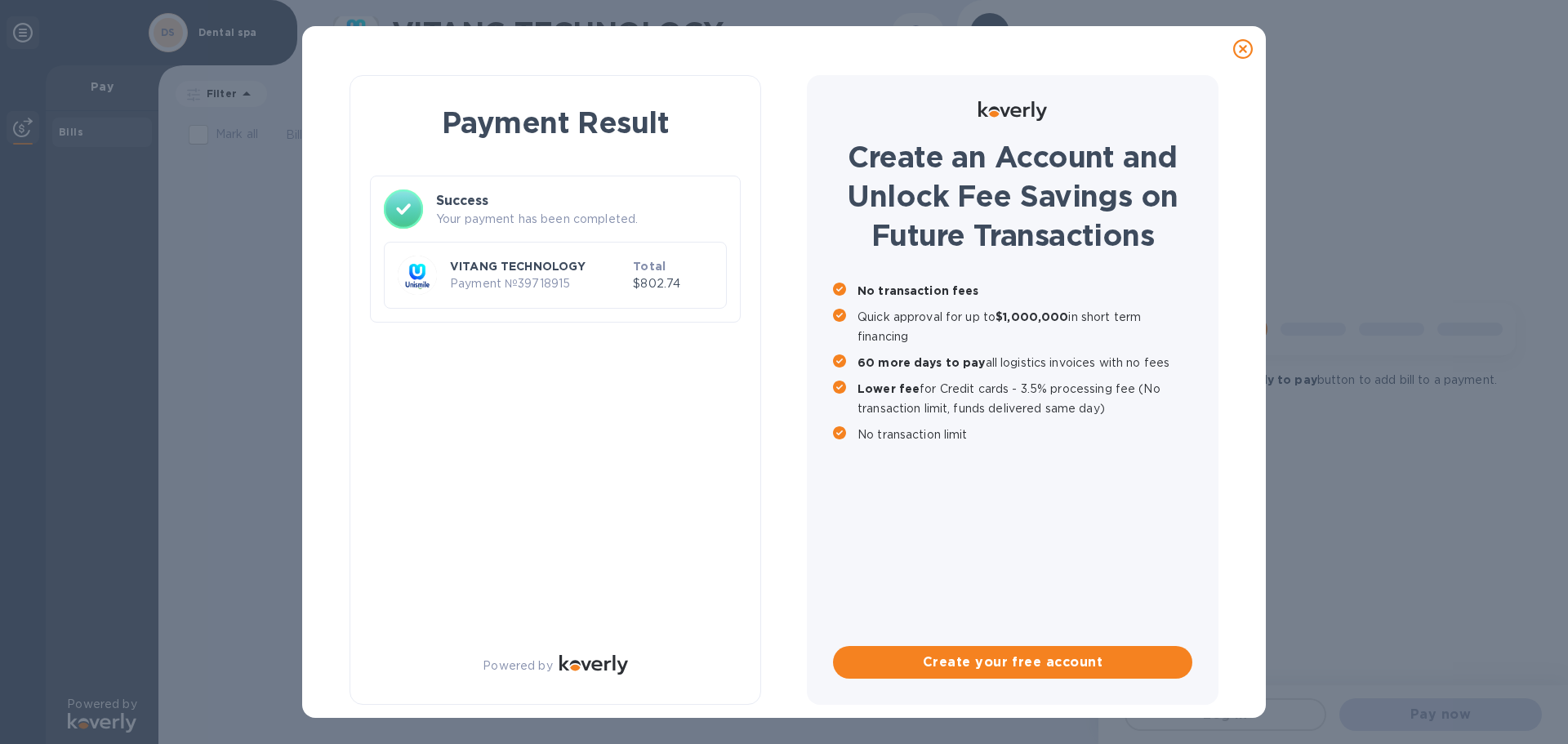
scroll to position [0, 0]
click at [598, 252] on div "VITANG TECHNOLOGY Payment № 39718915 Total $802.74" at bounding box center [555, 275] width 322 height 46
